Goal: Task Accomplishment & Management: Complete application form

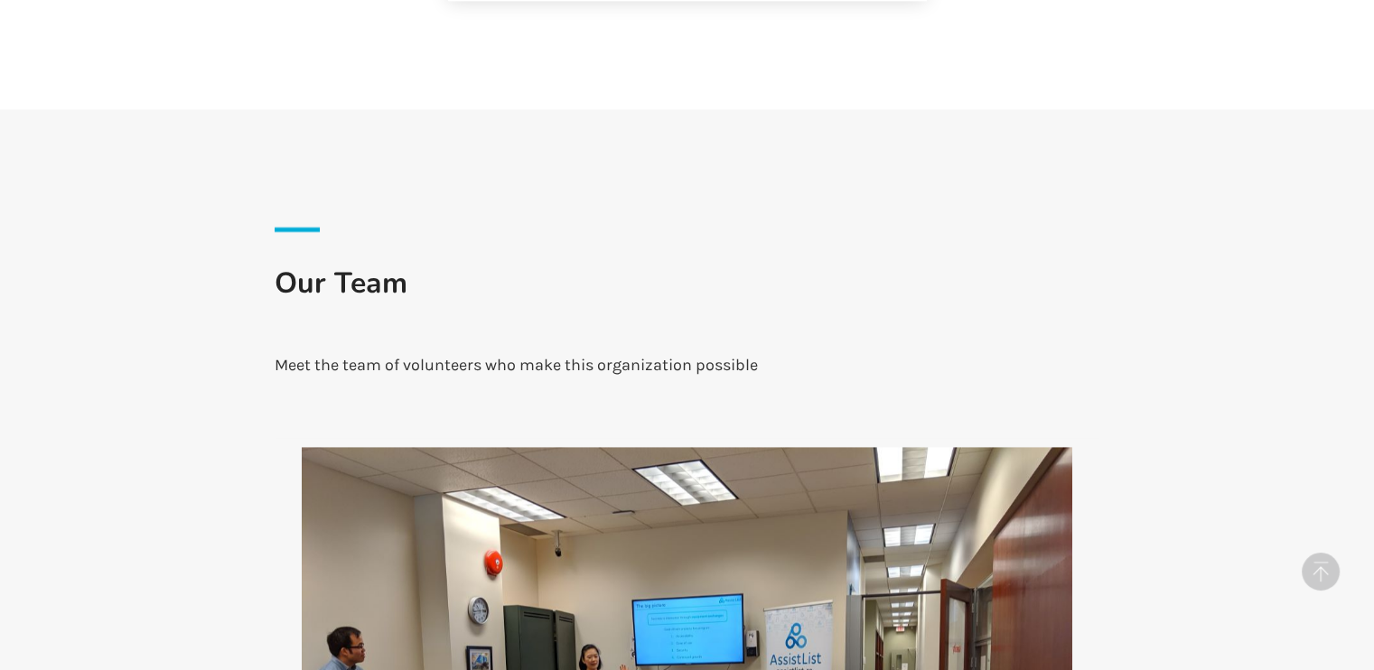
scroll to position [727, 0]
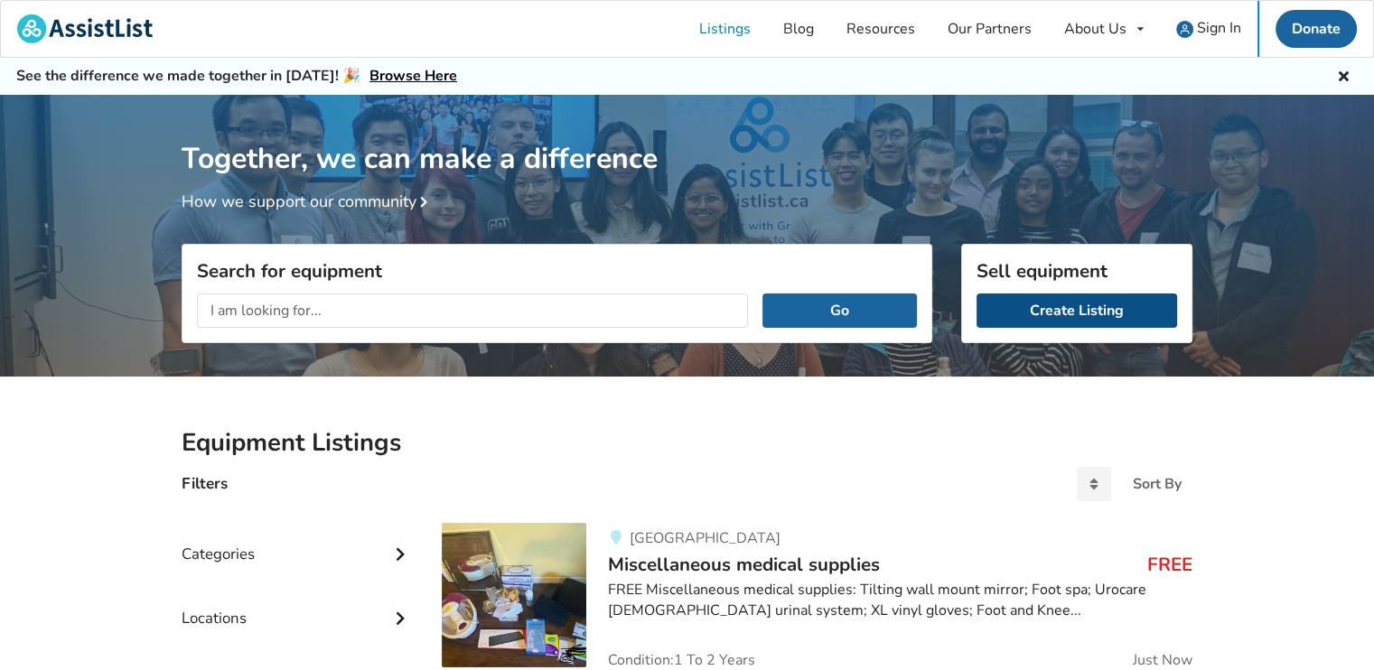
click at [1008, 319] on link "Create Listing" at bounding box center [1076, 311] width 201 height 34
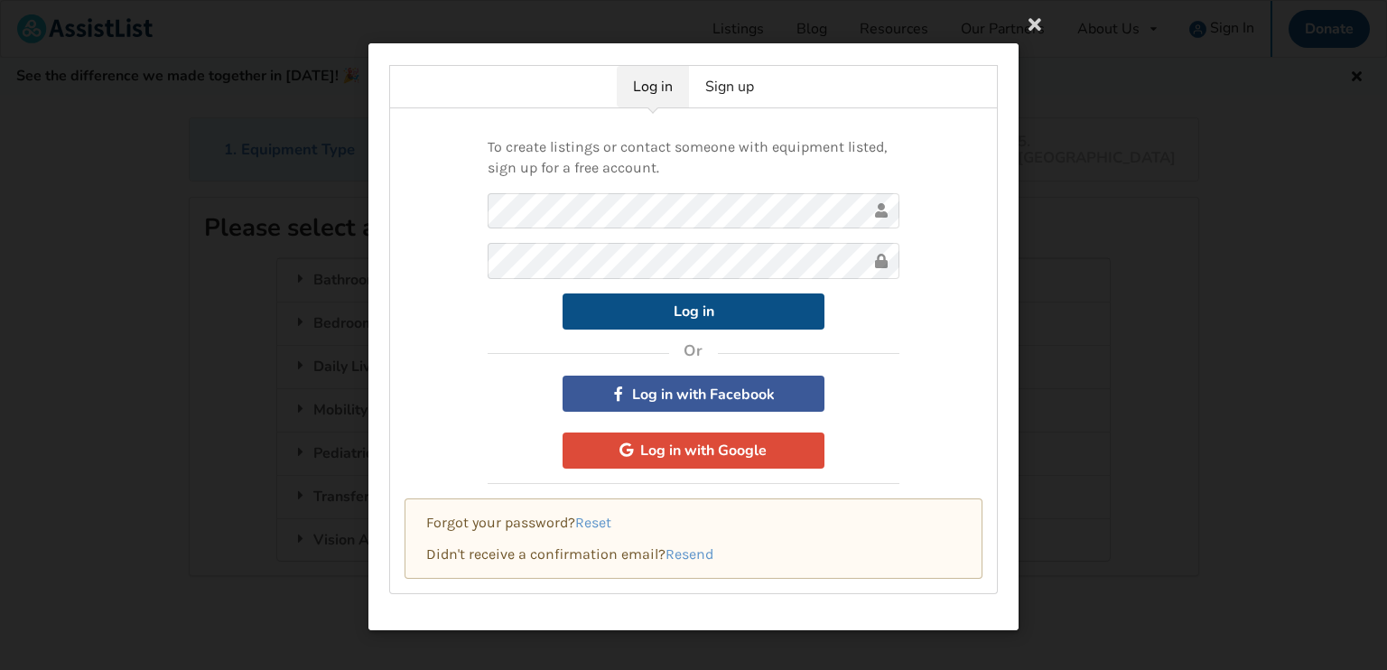
click at [690, 313] on button "Log in" at bounding box center [694, 312] width 262 height 36
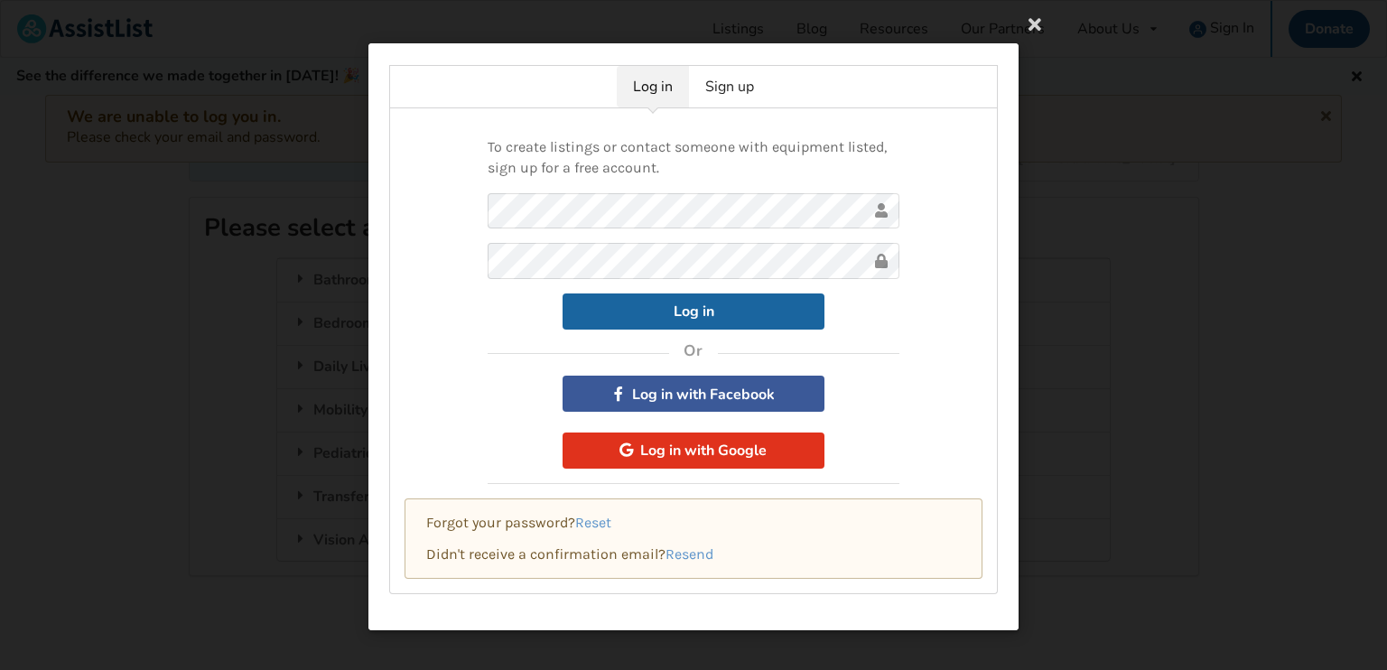
click at [735, 445] on button "Log in with Google" at bounding box center [694, 451] width 262 height 36
